Goal: Communication & Community: Answer question/provide support

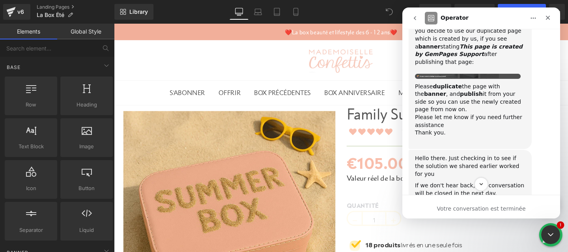
scroll to position [1218, 0]
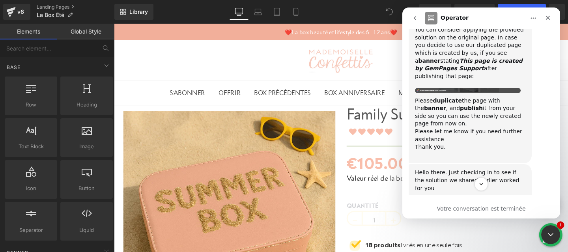
click at [413, 20] on icon "go back" at bounding box center [415, 18] width 6 height 6
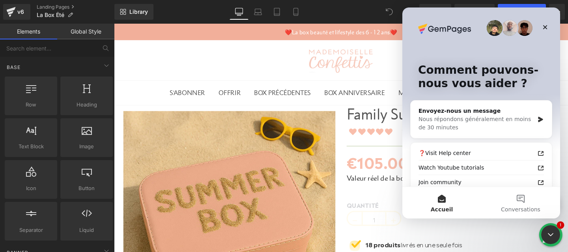
click at [42, 9] on div at bounding box center [284, 114] width 568 height 228
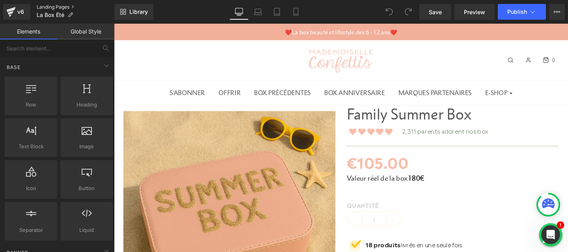
click at [48, 4] on link "Landing Pages" at bounding box center [76, 7] width 78 height 6
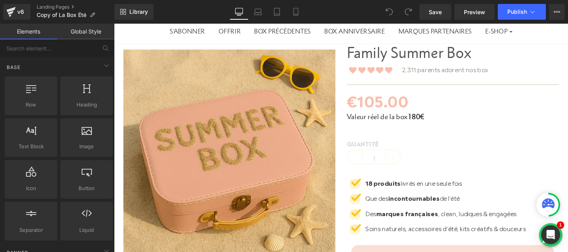
scroll to position [26, 0]
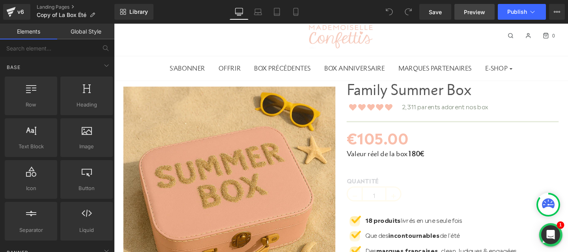
click at [473, 17] on link "Preview" at bounding box center [474, 12] width 40 height 16
click at [554, 239] on icon "Open Intercom Messenger" at bounding box center [550, 235] width 10 height 10
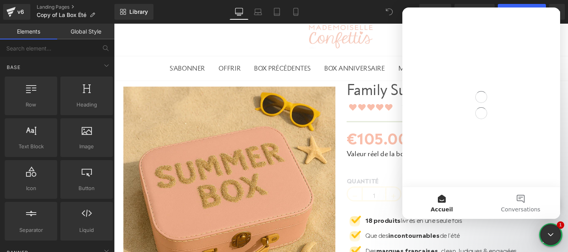
scroll to position [0, 0]
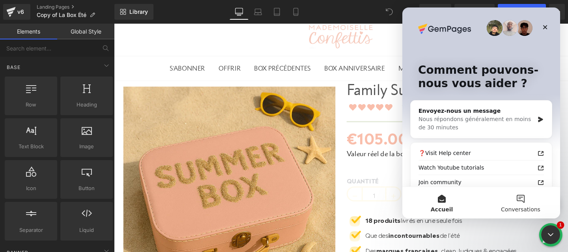
click at [515, 204] on button "Conversations" at bounding box center [520, 203] width 79 height 32
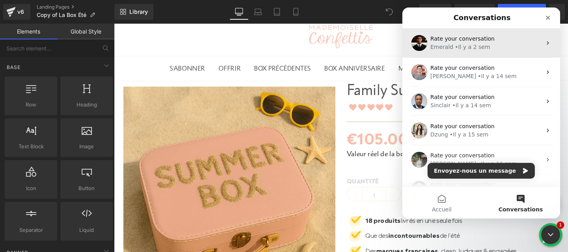
click at [456, 54] on div "Rate your conversation Emerald • Il y a 2 sem" at bounding box center [481, 42] width 158 height 29
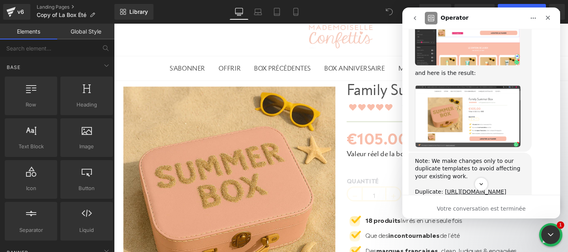
scroll to position [1010, 0]
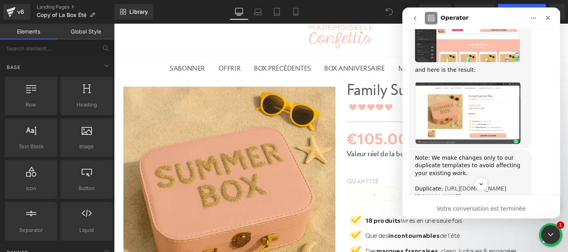
click at [452, 185] on link "https://app.gempages.net/editor?id=150445588809&page=emerald-gpcopy-of-la-box-e…" at bounding box center [461, 192] width 92 height 14
click at [547, 19] on icon "Fermer" at bounding box center [548, 18] width 6 height 6
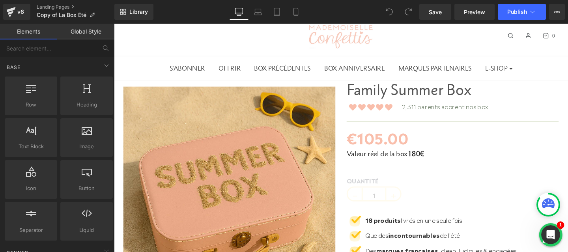
scroll to position [1481, 0]
click at [47, 7] on link "Landing Pages" at bounding box center [76, 7] width 78 height 6
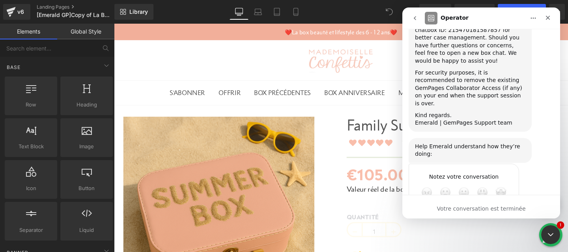
scroll to position [1481, 0]
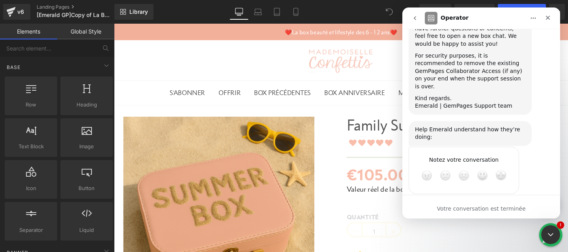
click at [338, 116] on div at bounding box center [284, 114] width 568 height 228
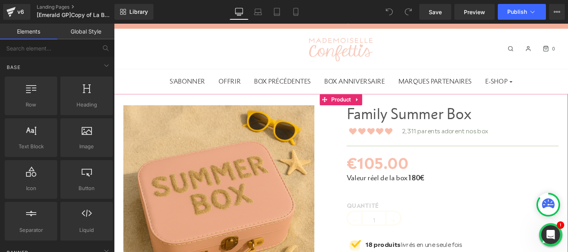
scroll to position [0, 0]
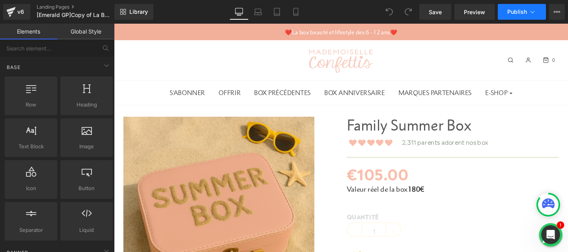
click at [539, 12] on button "Publish" at bounding box center [522, 12] width 48 height 16
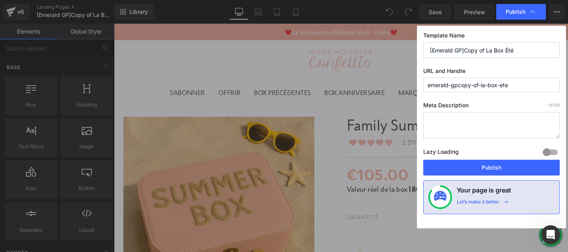
drag, startPoint x: 488, startPoint y: 51, endPoint x: 410, endPoint y: 51, distance: 77.7
click at [410, 51] on div "Publish Template Name [Emerald GP]Copy of La Box Été URL and Handle emerald-gpc…" at bounding box center [284, 126] width 568 height 252
click at [474, 53] on input "La Box Été" at bounding box center [491, 50] width 136 height 16
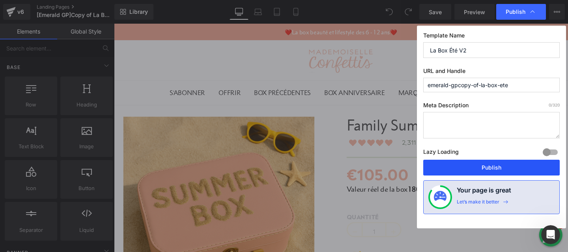
type input "La Box Été V2"
click at [510, 168] on button "Publish" at bounding box center [491, 168] width 136 height 16
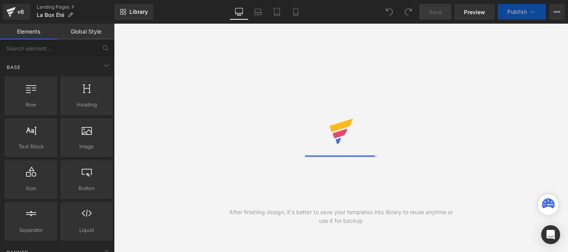
click at [532, 15] on icon at bounding box center [533, 12] width 8 height 8
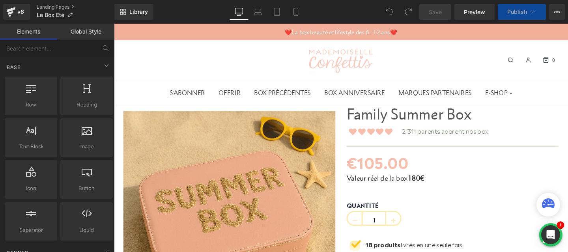
click at [532, 12] on icon at bounding box center [532, 12] width 4 height 2
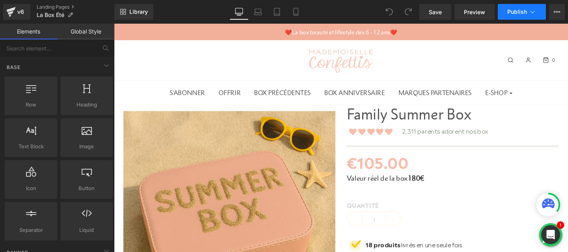
click at [534, 9] on icon at bounding box center [533, 12] width 8 height 8
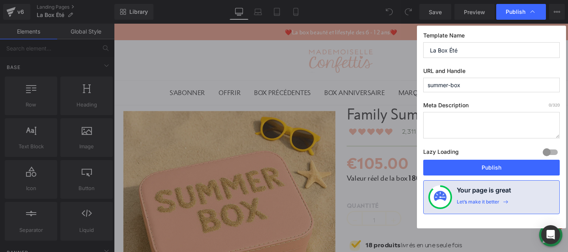
click at [494, 87] on input "summer-box" at bounding box center [491, 85] width 136 height 15
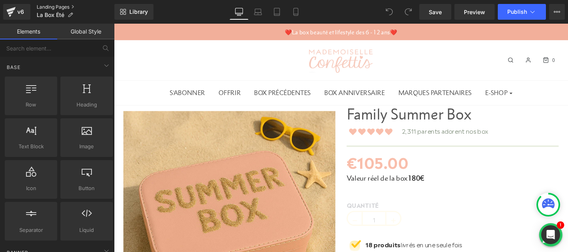
click at [61, 9] on link "Landing Pages" at bounding box center [76, 7] width 78 height 6
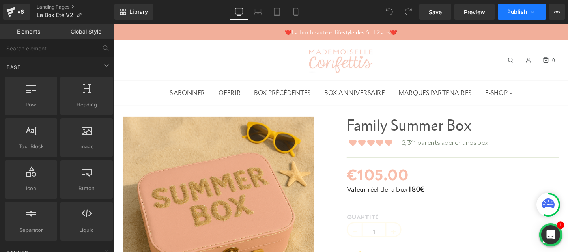
click at [532, 11] on icon at bounding box center [533, 12] width 8 height 8
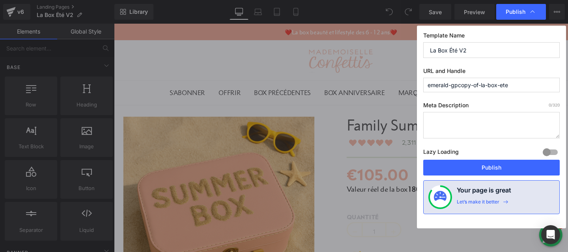
click at [468, 89] on input "emerald-gpcopy-of-la-box-ete" at bounding box center [491, 85] width 136 height 15
paste input "summer-box"
click at [468, 89] on input "emerald-gpcopsummer-boxy-of-la-box-ete" at bounding box center [491, 85] width 136 height 15
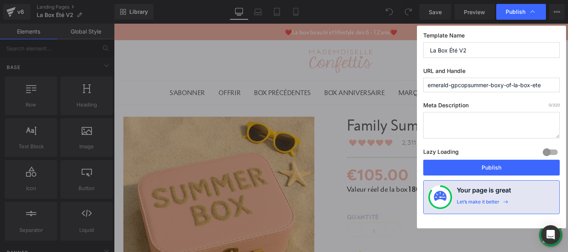
click at [468, 89] on input "emerald-gpcopsummer-boxy-of-la-box-ete" at bounding box center [491, 85] width 136 height 15
paste input "summer-box"
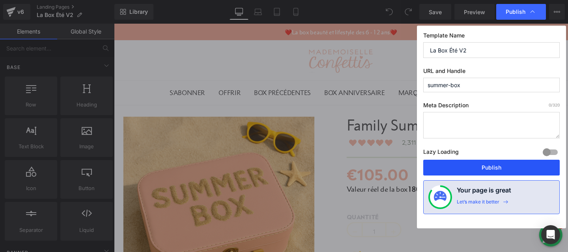
type input "summer-box"
click at [487, 166] on button "Publish" at bounding box center [491, 168] width 136 height 16
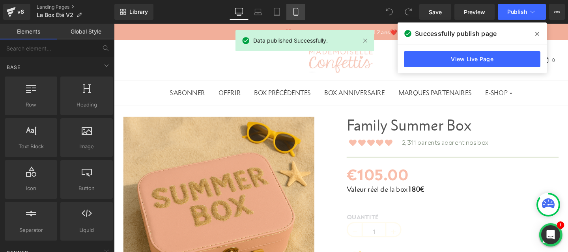
click at [295, 12] on icon at bounding box center [296, 12] width 8 height 8
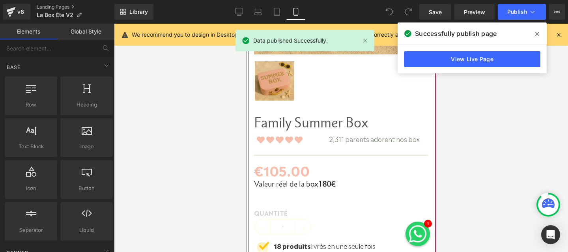
scroll to position [198, 0]
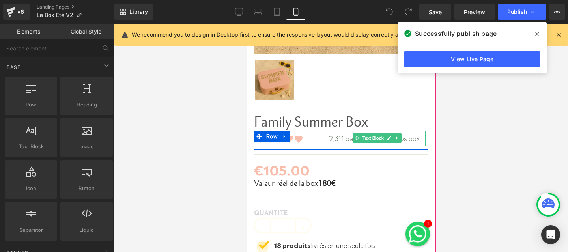
click at [413, 138] on p "2,311 parents adorent nos box" at bounding box center [377, 138] width 97 height 15
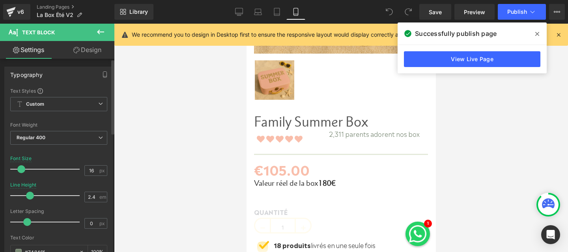
drag, startPoint x: 58, startPoint y: 196, endPoint x: 27, endPoint y: 198, distance: 31.2
click at [27, 198] on span at bounding box center [30, 196] width 8 height 8
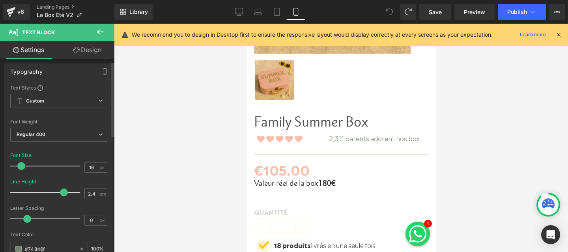
scroll to position [0, 0]
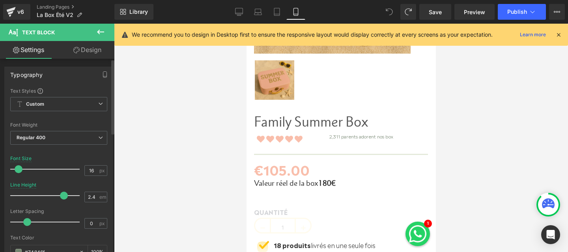
click at [20, 171] on span at bounding box center [19, 169] width 8 height 8
drag, startPoint x: 63, startPoint y: 198, endPoint x: 29, endPoint y: 199, distance: 34.3
click at [29, 199] on div at bounding box center [46, 196] width 65 height 16
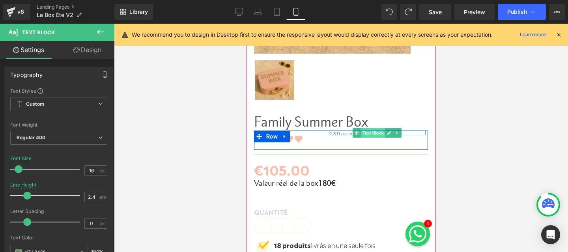
click at [367, 133] on span "Text Block" at bounding box center [372, 132] width 24 height 9
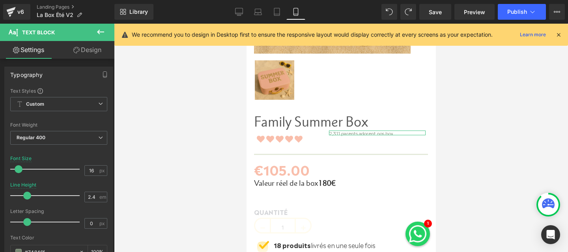
click at [84, 56] on link "Design" at bounding box center [87, 50] width 57 height 18
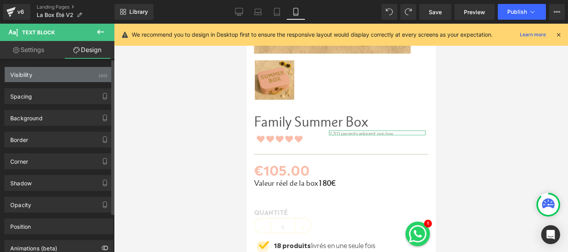
click at [51, 80] on div "Visibility (All)" at bounding box center [59, 74] width 108 height 15
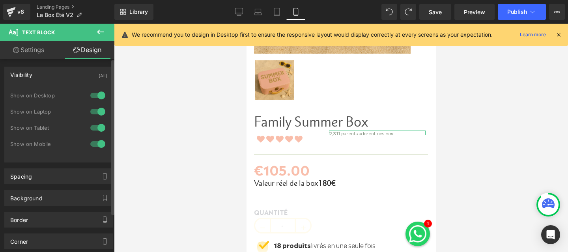
click at [50, 76] on div "Visibility (All)" at bounding box center [59, 74] width 108 height 15
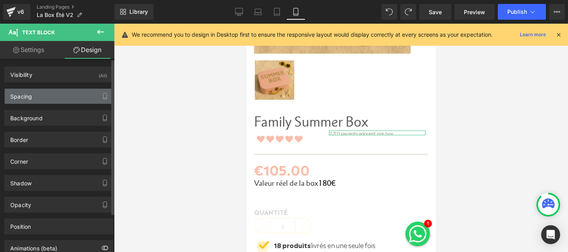
click at [46, 94] on div "Spacing" at bounding box center [59, 96] width 108 height 15
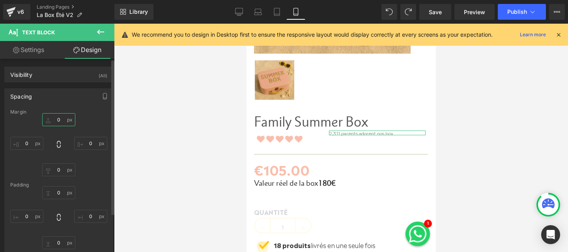
click at [58, 120] on input "0" at bounding box center [58, 119] width 33 height 13
type input "17"
click at [31, 144] on input "0" at bounding box center [26, 143] width 33 height 13
type input "-53"
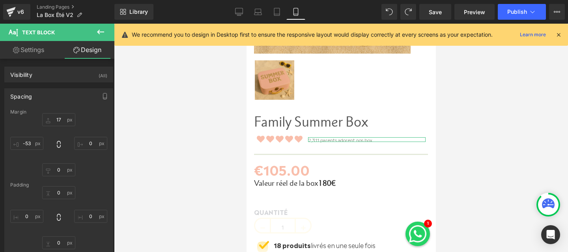
click at [28, 55] on link "Settings" at bounding box center [28, 50] width 57 height 18
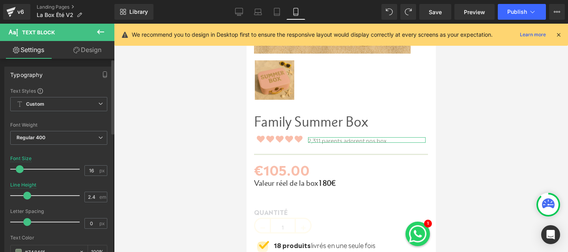
click at [19, 169] on span at bounding box center [20, 169] width 8 height 8
click at [483, 140] on div at bounding box center [341, 138] width 454 height 228
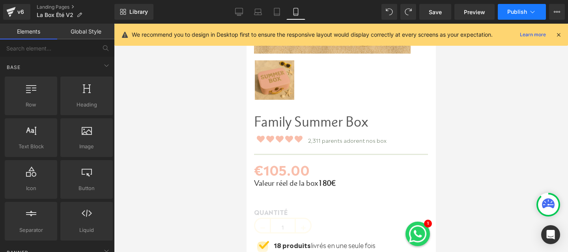
click at [525, 12] on span "Publish" at bounding box center [517, 12] width 20 height 6
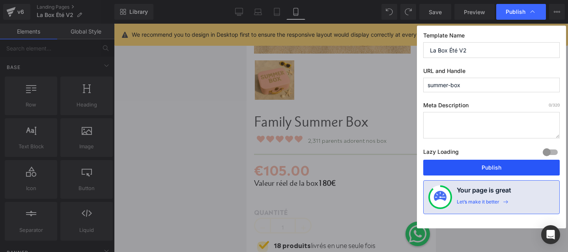
click at [499, 171] on button "Publish" at bounding box center [491, 168] width 136 height 16
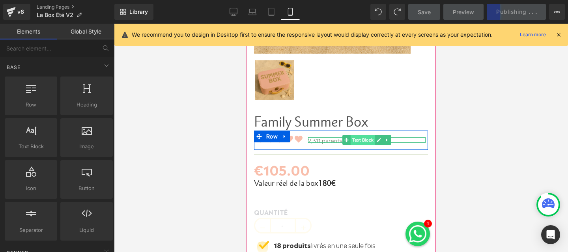
click at [358, 140] on span "Text Block" at bounding box center [362, 139] width 24 height 9
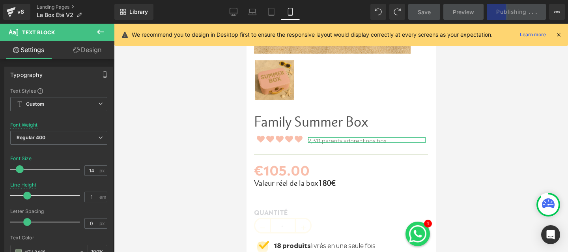
click at [83, 53] on link "Design" at bounding box center [87, 50] width 57 height 18
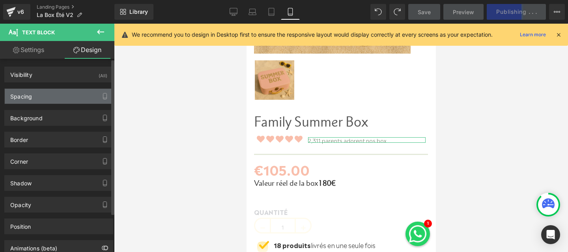
click at [41, 95] on div "Spacing" at bounding box center [59, 96] width 108 height 15
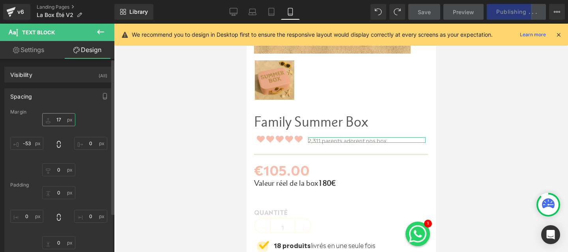
click at [51, 115] on input "17" at bounding box center [58, 119] width 33 height 13
type input "14"
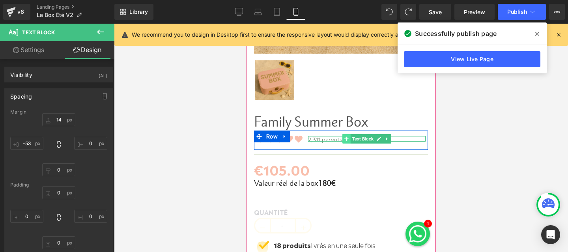
click at [344, 141] on icon at bounding box center [346, 138] width 4 height 5
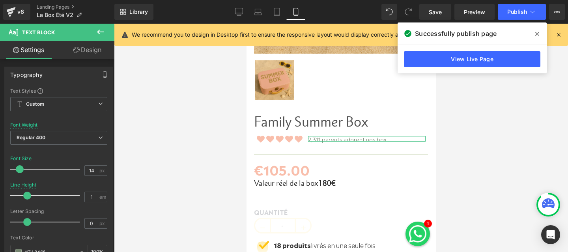
click at [92, 48] on link "Design" at bounding box center [87, 50] width 57 height 18
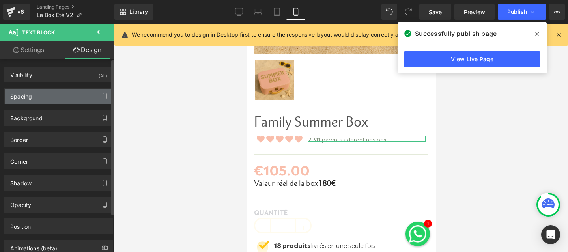
click at [61, 96] on div "Spacing" at bounding box center [59, 96] width 108 height 15
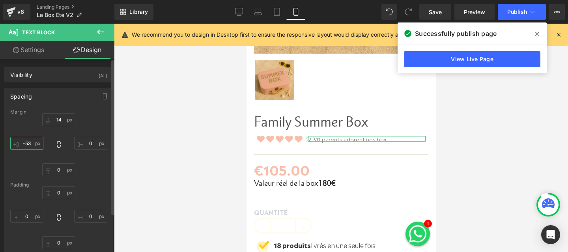
click at [30, 141] on input "-53" at bounding box center [26, 143] width 33 height 13
type input "-30"
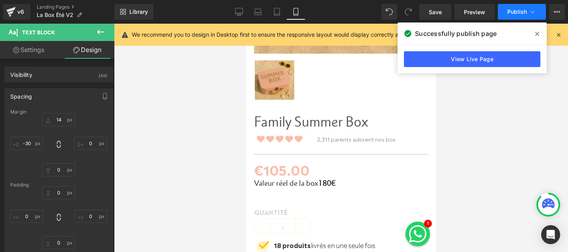
click at [511, 15] on button "Publish" at bounding box center [522, 12] width 48 height 16
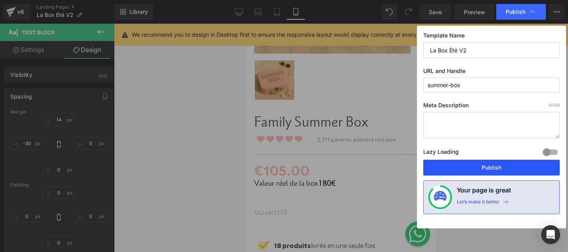
click at [468, 169] on button "Publish" at bounding box center [491, 168] width 136 height 16
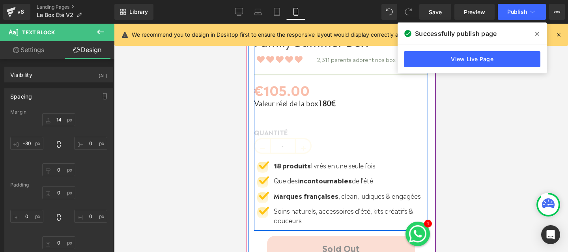
scroll to position [281, 0]
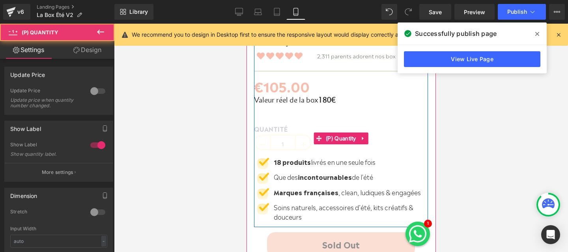
click at [278, 137] on input "1" at bounding box center [283, 144] width 24 height 16
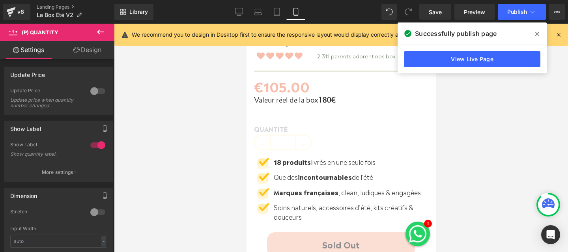
click at [88, 49] on link "Design" at bounding box center [87, 50] width 57 height 18
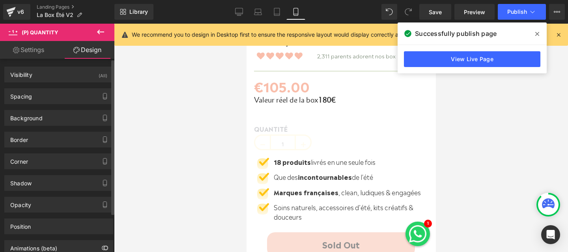
click at [77, 64] on div "Visibility (All) 0|0|0|0 1 Show on Desktop 1 Show on Laptop 1 Show on Tablet 1 …" at bounding box center [59, 72] width 118 height 22
click at [37, 50] on link "Settings" at bounding box center [28, 50] width 57 height 18
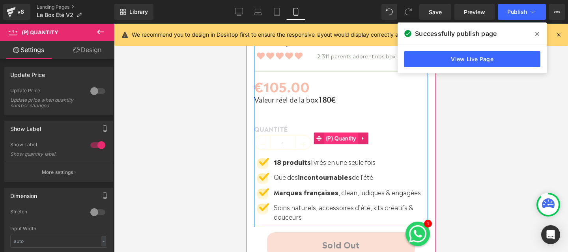
click at [342, 140] on span "(P) Quantity" at bounding box center [340, 139] width 34 height 12
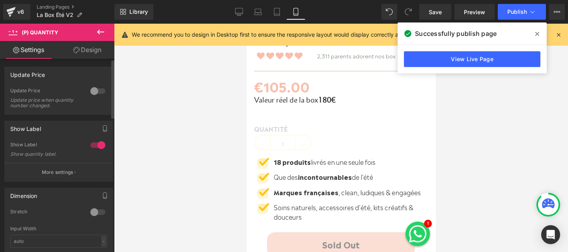
click at [90, 89] on div at bounding box center [97, 91] width 19 height 13
click at [93, 89] on div at bounding box center [97, 91] width 19 height 13
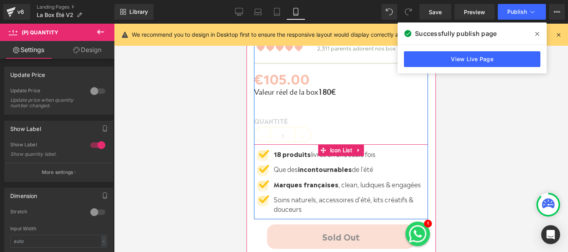
scroll to position [289, 0]
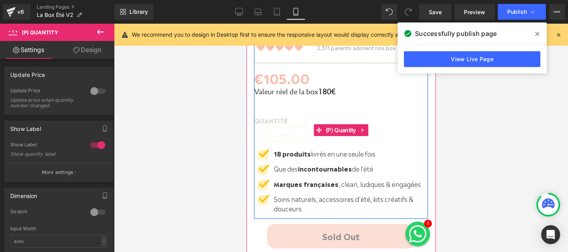
click at [288, 126] on div "1" at bounding box center [283, 134] width 58 height 16
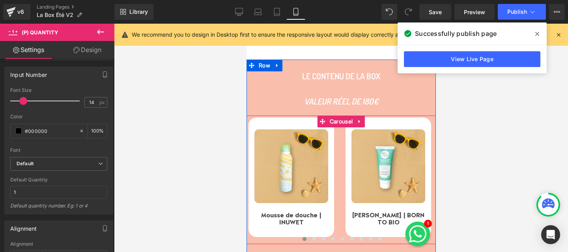
scroll to position [500, 0]
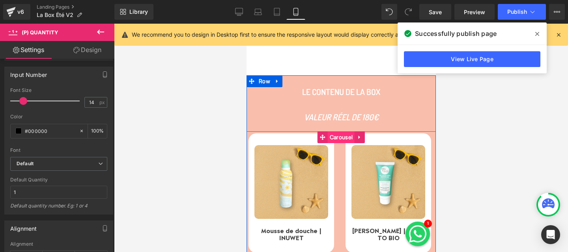
click at [340, 136] on span "Carousel" at bounding box center [340, 137] width 27 height 12
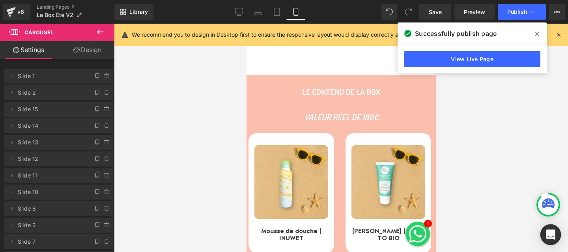
click at [547, 235] on icon "Open Intercom Messenger" at bounding box center [550, 235] width 9 height 10
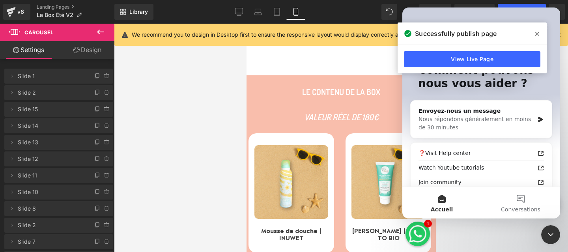
scroll to position [0, 0]
click at [534, 34] on span at bounding box center [537, 34] width 13 height 13
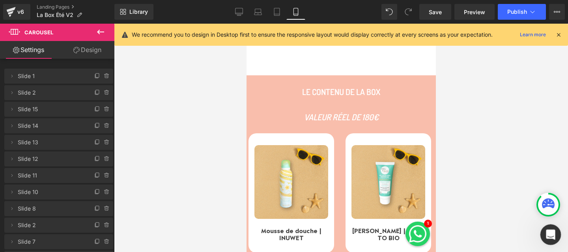
click at [553, 238] on div "Ouvrir le Messenger Intercom" at bounding box center [549, 233] width 26 height 26
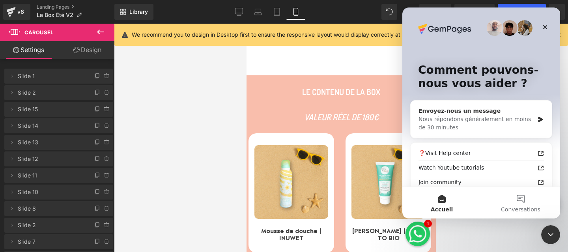
click at [494, 117] on div "Nous répondons généralement en moins de 30 minutes" at bounding box center [476, 123] width 116 height 17
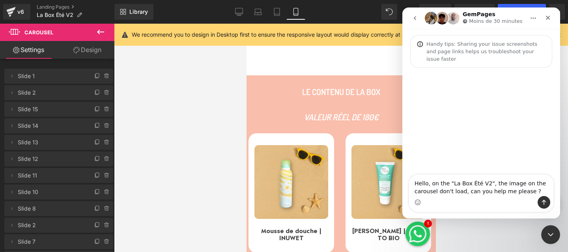
type textarea "Hello, on the "La Box Été V2", the image on the carousel don't load, can you he…"
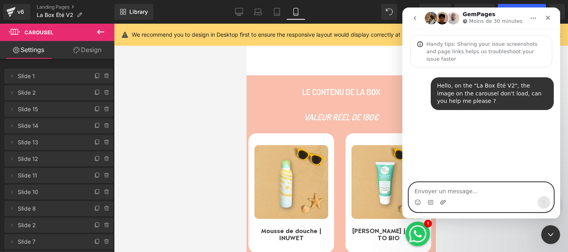
click at [444, 204] on icon "Télécharger la pièce jointe" at bounding box center [443, 202] width 6 height 6
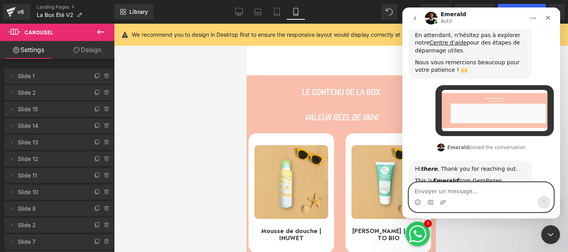
scroll to position [160, 0]
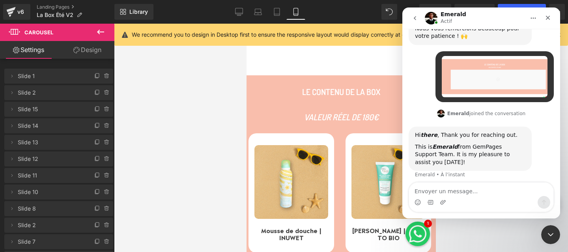
click at [478, 199] on div "Intercom Messenger" at bounding box center [481, 202] width 144 height 13
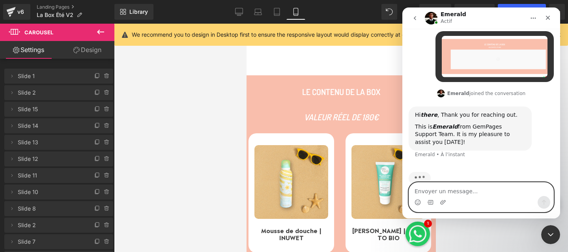
click at [479, 194] on textarea "Envoyer un message..." at bounding box center [481, 189] width 144 height 13
type textarea "Hello Emerald"
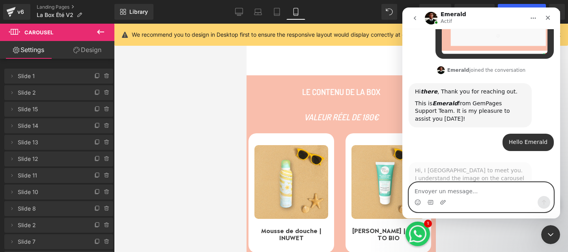
scroll to position [222, 0]
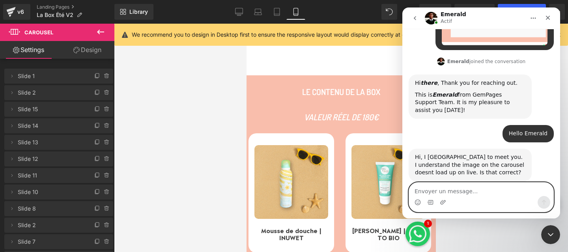
click at [482, 192] on textarea "Envoyer un message..." at bounding box center [481, 189] width 144 height 13
type textarea "Yes"
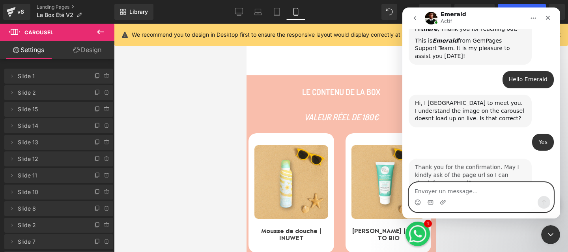
scroll to position [284, 0]
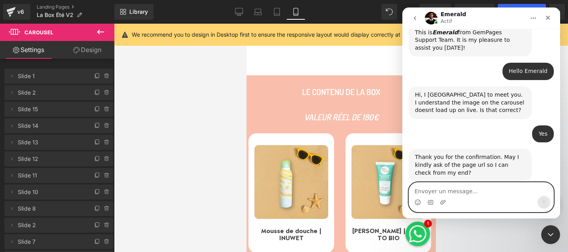
click at [472, 194] on textarea "Envoyer un message..." at bounding box center [481, 189] width 144 height 13
type textarea "Yes sure"
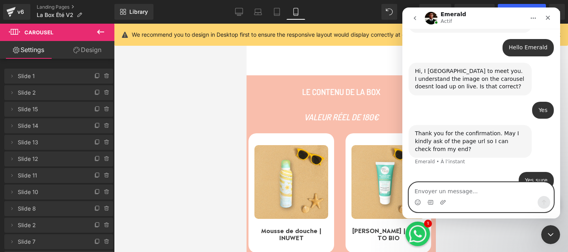
paste textarea "[URL][DOMAIN_NAME]"
type textarea "[URL][DOMAIN_NAME]"
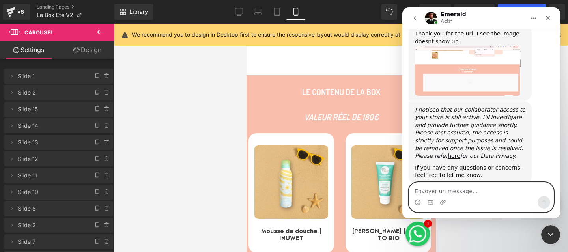
scroll to position [499, 0]
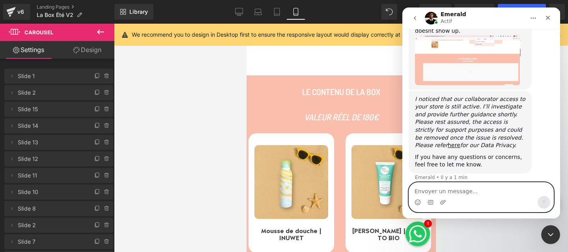
click at [484, 190] on textarea "Envoyer un message..." at bounding box center [481, 189] width 144 height 13
type textarea "Ok perfect Thank you Emerald"
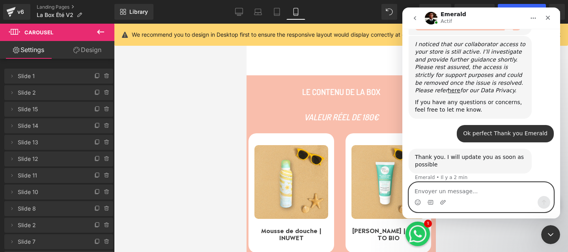
scroll to position [585, 0]
type textarea "O"
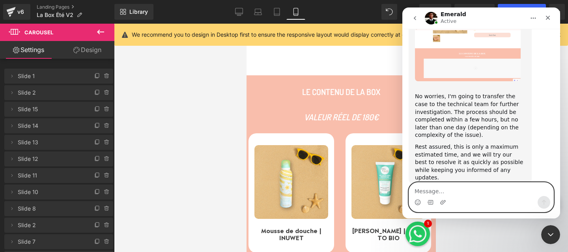
scroll to position [775, 0]
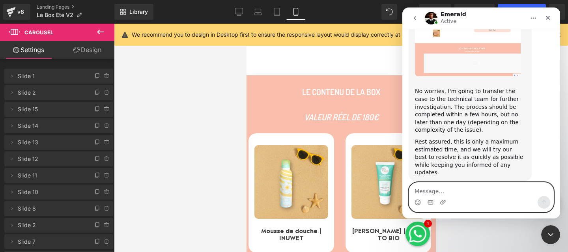
click at [491, 191] on textarea "Message…" at bounding box center [481, 189] width 144 height 13
type textarea "Ok thank you Emerald"
